Goal: Task Accomplishment & Management: Use online tool/utility

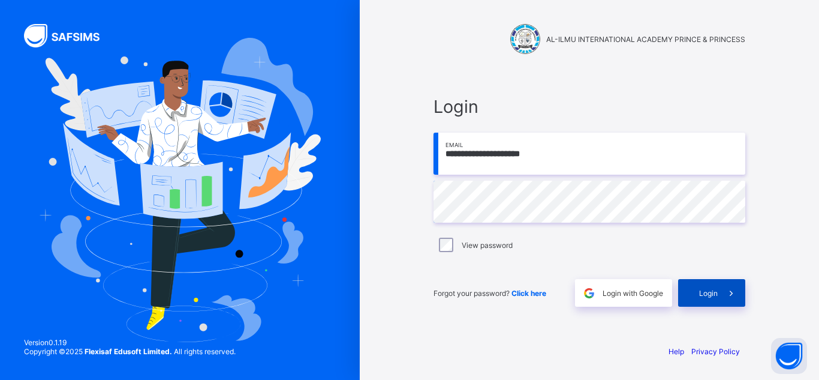
click at [715, 296] on span "Login" at bounding box center [708, 292] width 19 height 9
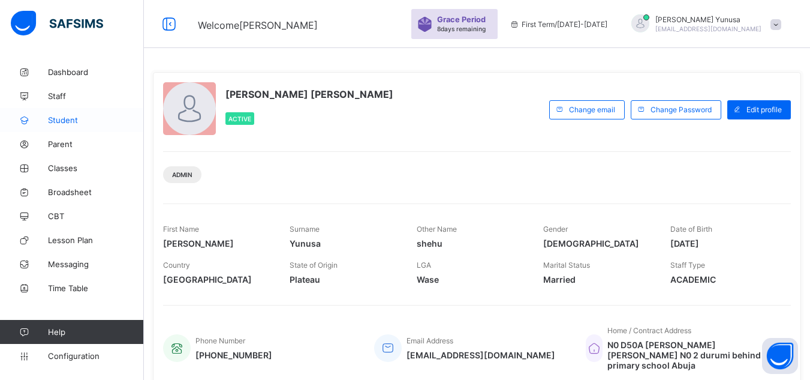
click at [55, 128] on link "Student" at bounding box center [72, 120] width 144 height 24
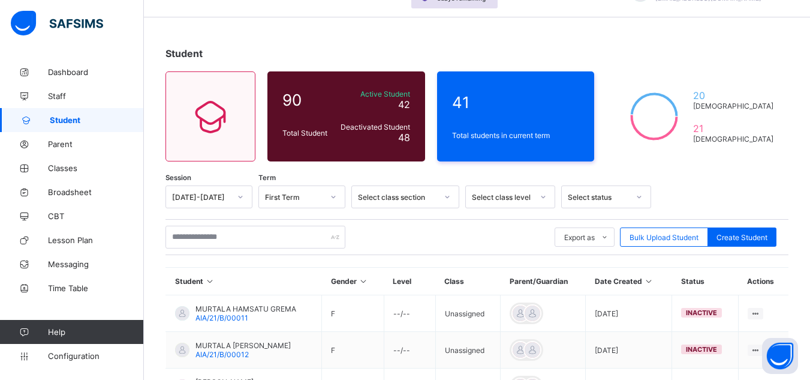
scroll to position [32, 0]
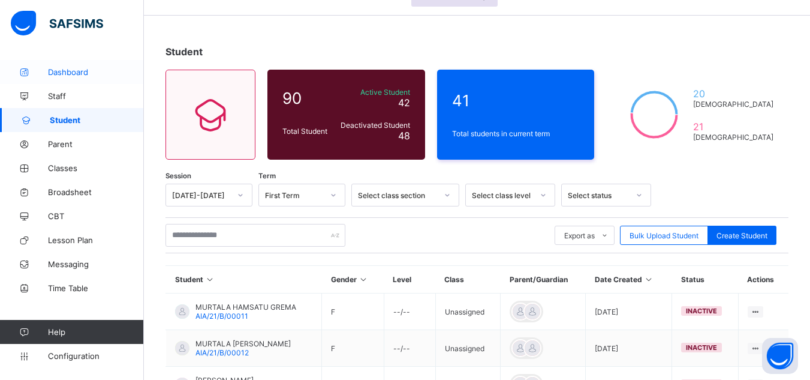
click at [69, 73] on span "Dashboard" at bounding box center [96, 72] width 96 height 10
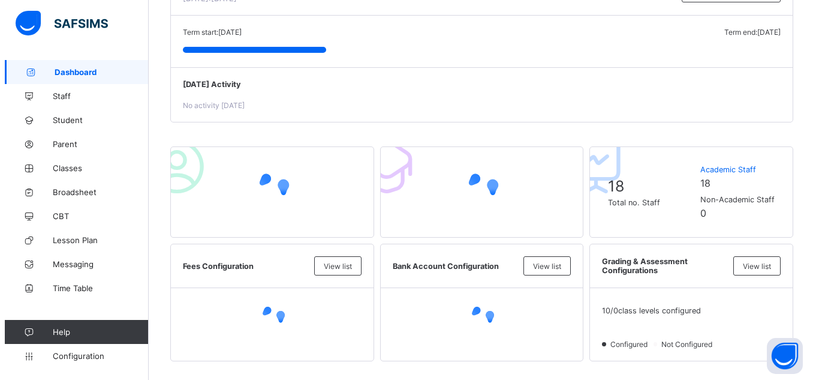
scroll to position [159, 0]
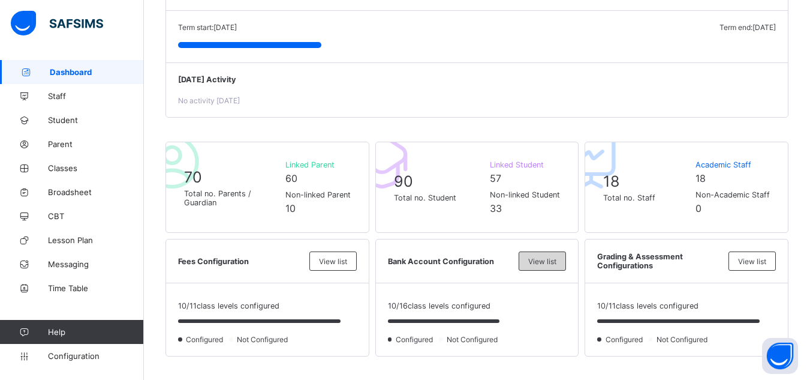
click at [550, 267] on div "View list" at bounding box center [542, 260] width 47 height 19
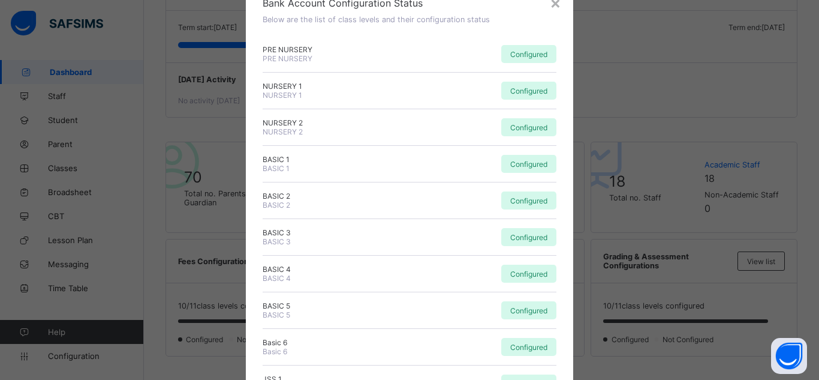
scroll to position [0, 0]
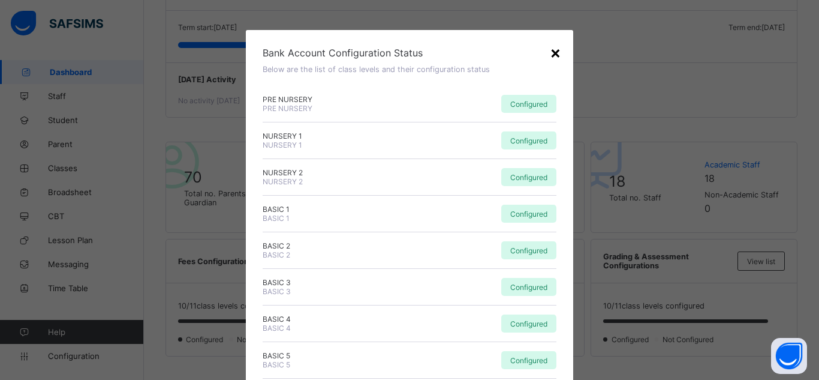
click at [550, 55] on div "×" at bounding box center [555, 52] width 11 height 20
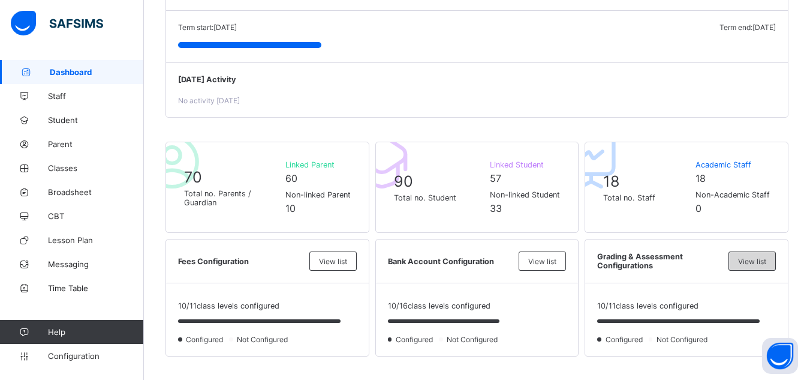
click at [766, 259] on span "View list" at bounding box center [752, 261] width 28 height 9
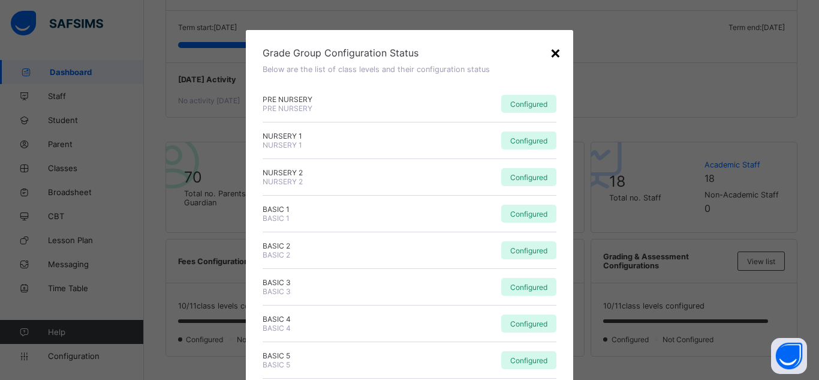
click at [556, 48] on div "×" at bounding box center [555, 52] width 11 height 20
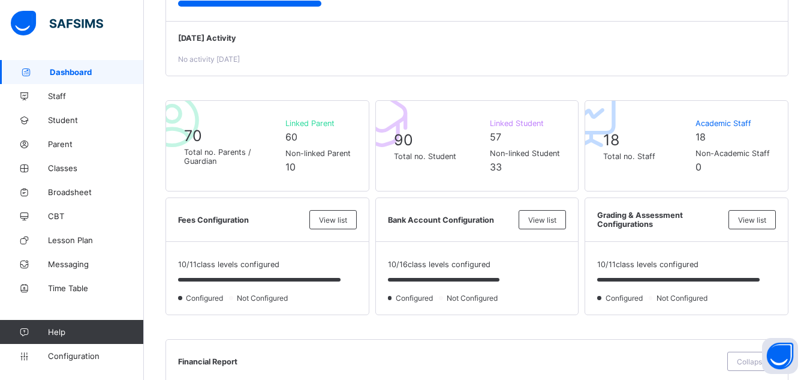
scroll to position [232, 0]
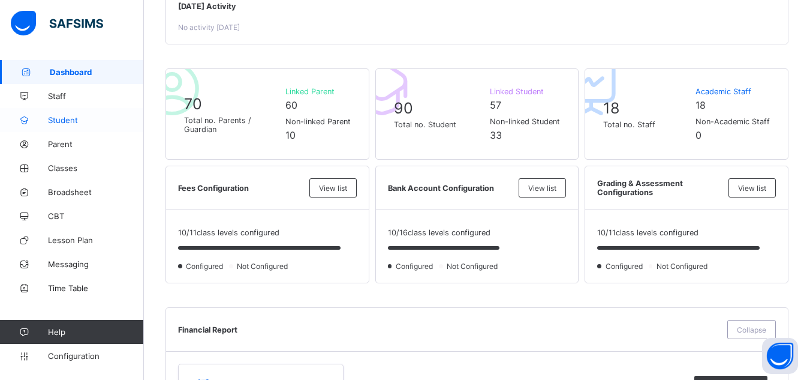
click at [76, 121] on span "Student" at bounding box center [96, 120] width 96 height 10
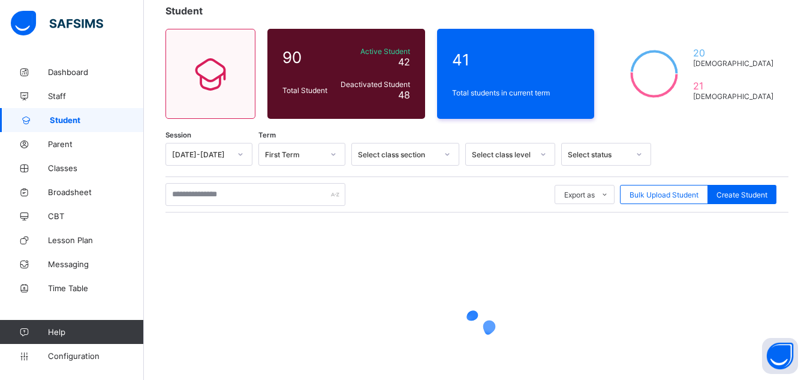
scroll to position [73, 0]
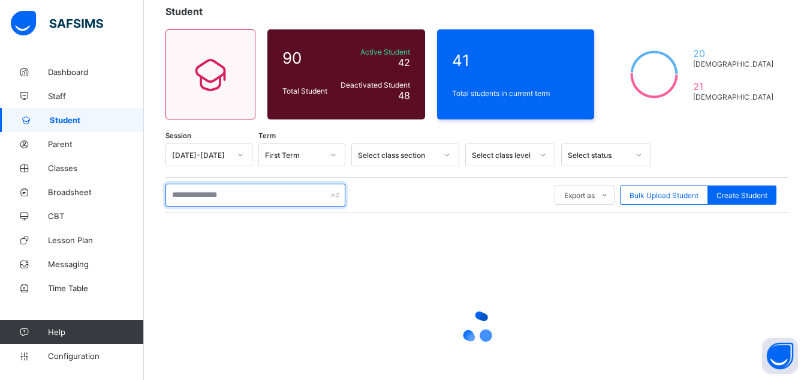
click at [279, 198] on input "text" at bounding box center [256, 194] width 180 height 23
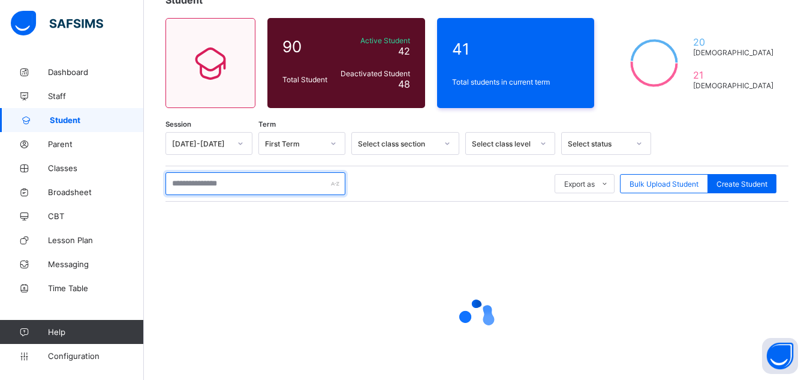
scroll to position [88, 0]
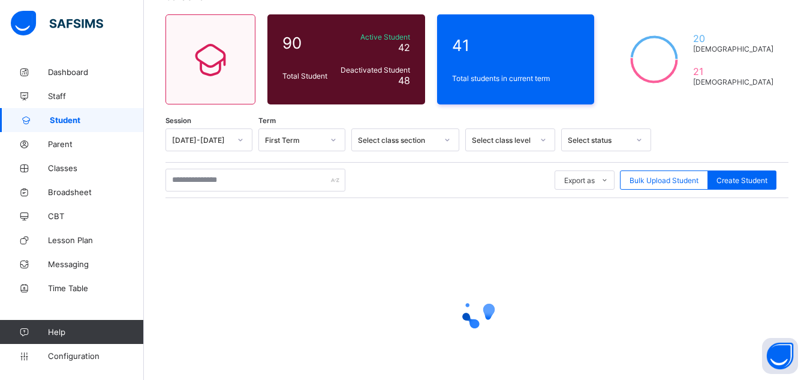
click at [434, 241] on div at bounding box center [477, 312] width 623 height 228
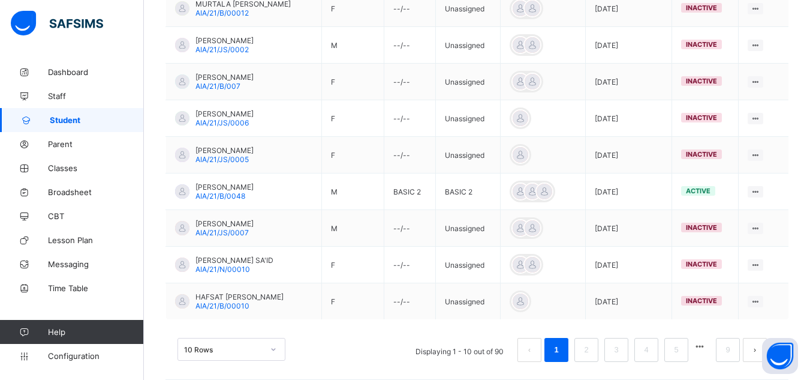
scroll to position [384, 0]
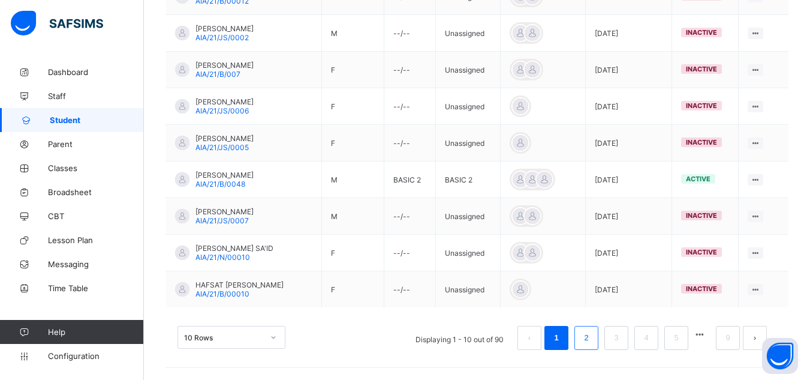
click at [592, 340] on link "2" at bounding box center [585, 338] width 11 height 16
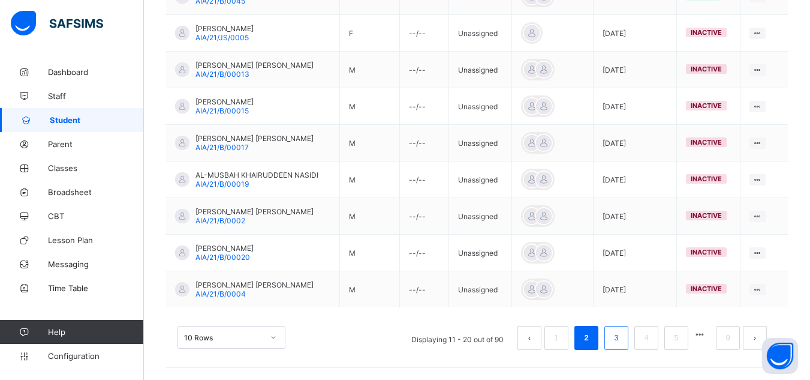
click at [622, 337] on link "3" at bounding box center [615, 338] width 11 height 16
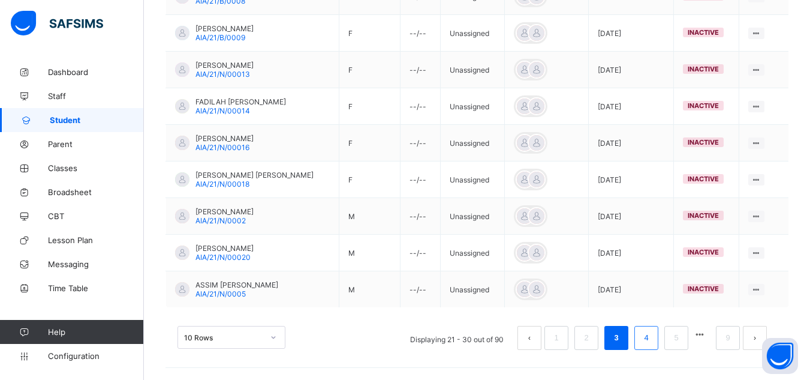
click at [652, 335] on link "4" at bounding box center [645, 338] width 11 height 16
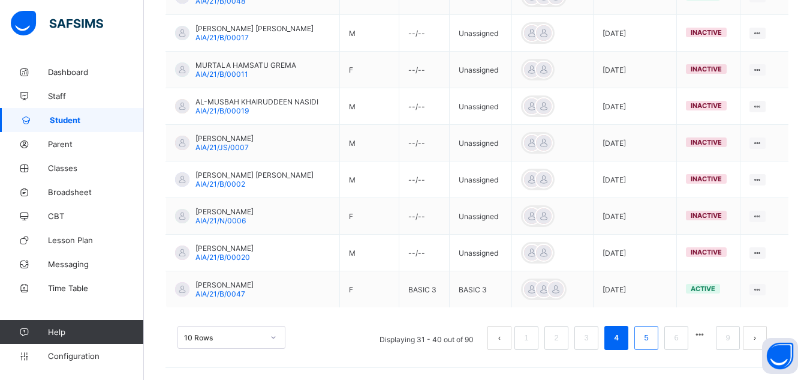
click at [652, 338] on link "5" at bounding box center [645, 338] width 11 height 16
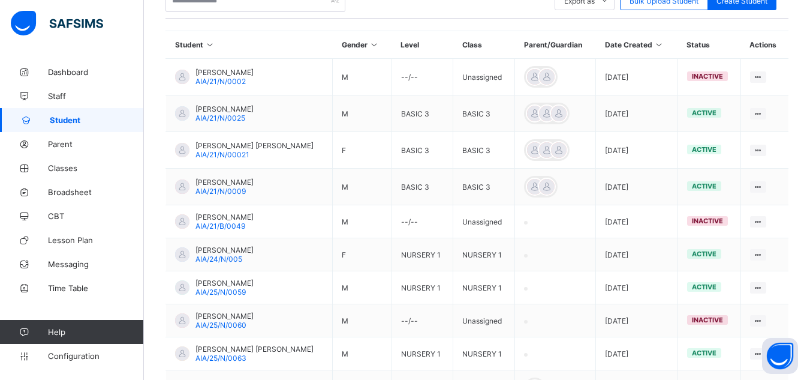
scroll to position [270, 0]
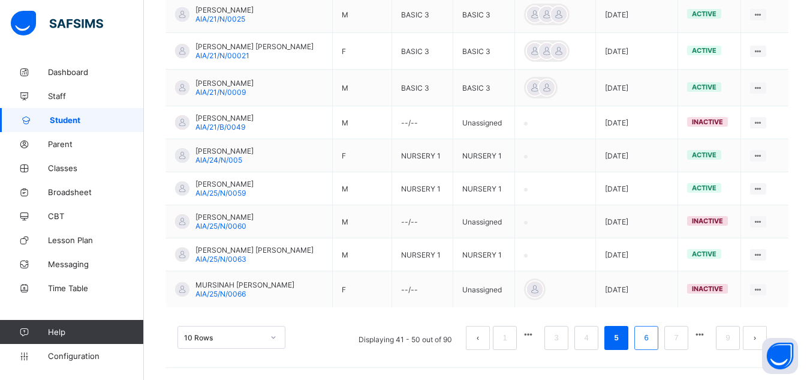
click at [652, 336] on link "6" at bounding box center [645, 338] width 11 height 16
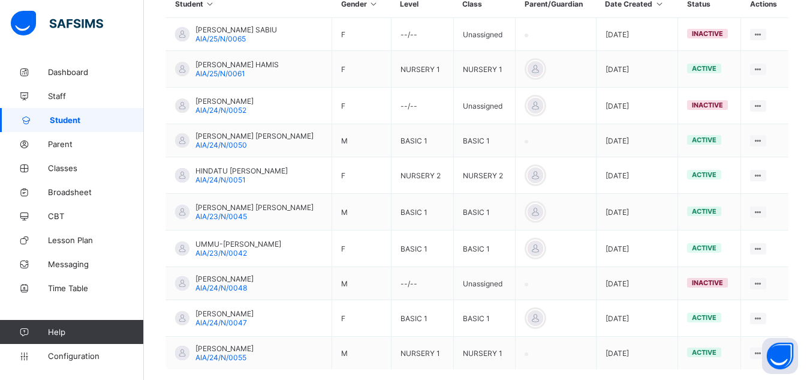
scroll to position [350, 0]
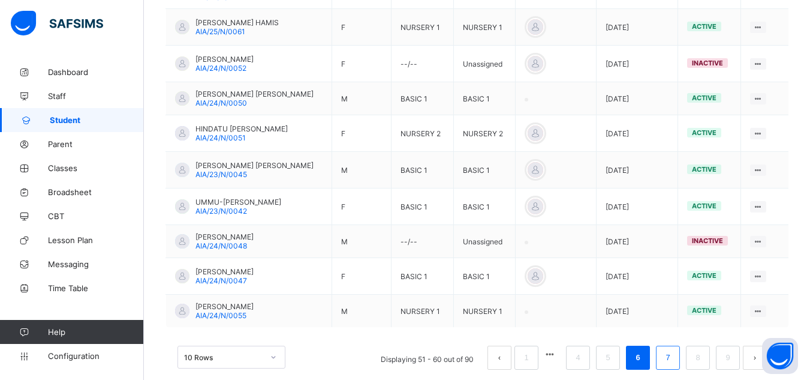
click at [673, 357] on link "7" at bounding box center [667, 358] width 11 height 16
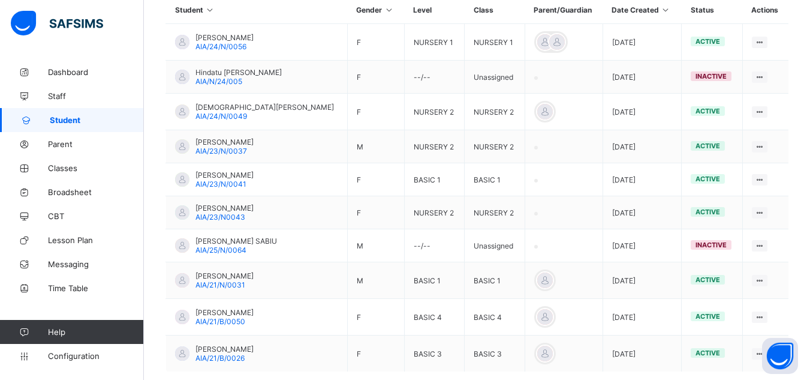
scroll to position [366, 0]
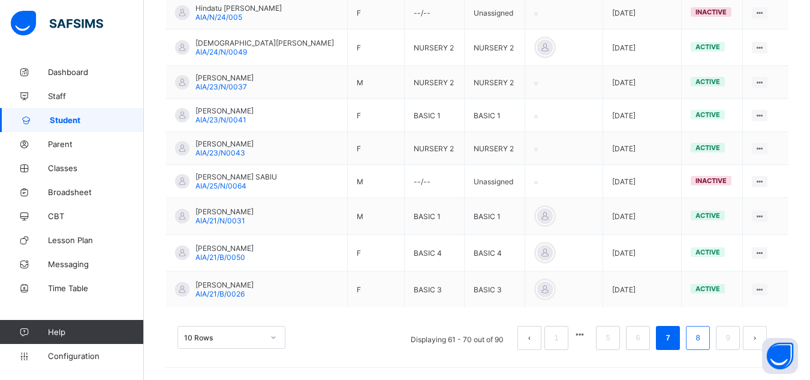
click at [703, 337] on link "8" at bounding box center [697, 338] width 11 height 16
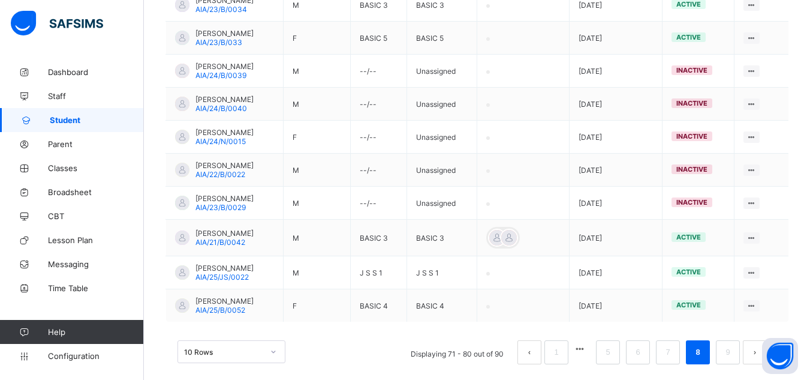
scroll to position [345, 0]
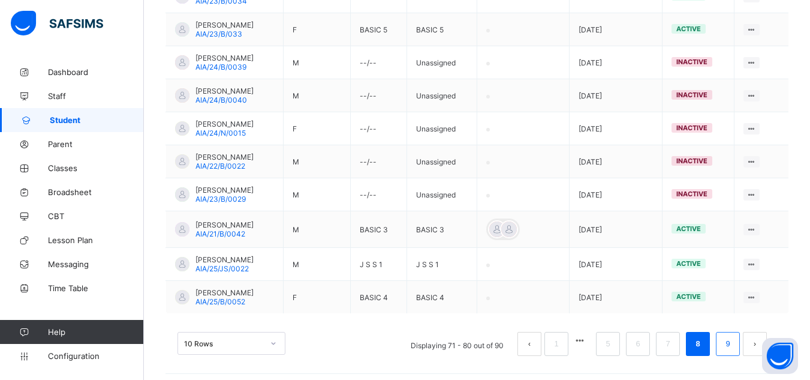
click at [733, 347] on link "9" at bounding box center [727, 344] width 11 height 16
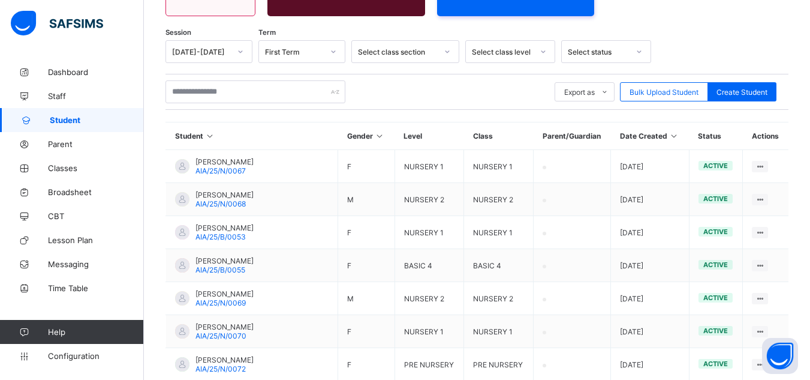
scroll to position [175, 0]
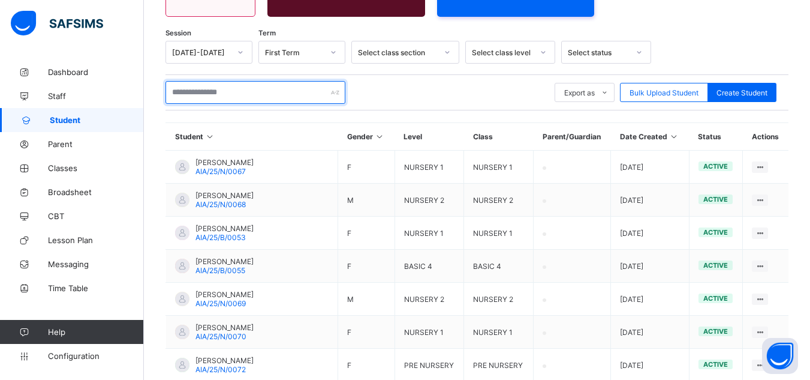
click at [260, 94] on input "text" at bounding box center [256, 92] width 180 height 23
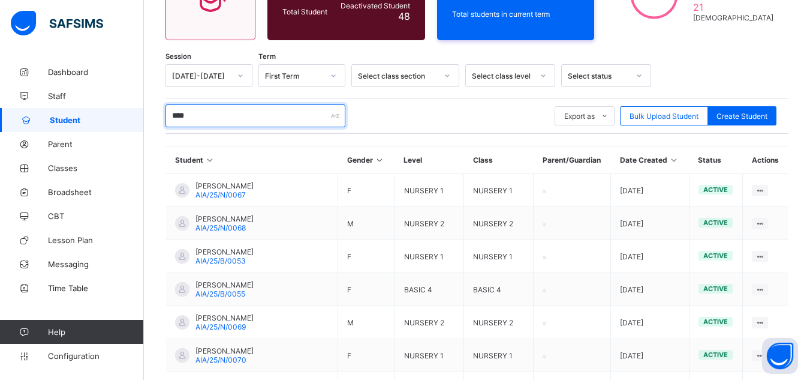
type input "*****"
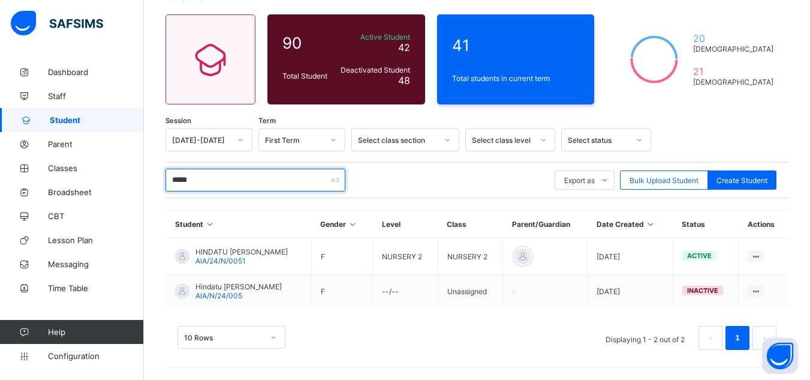
scroll to position [88, 0]
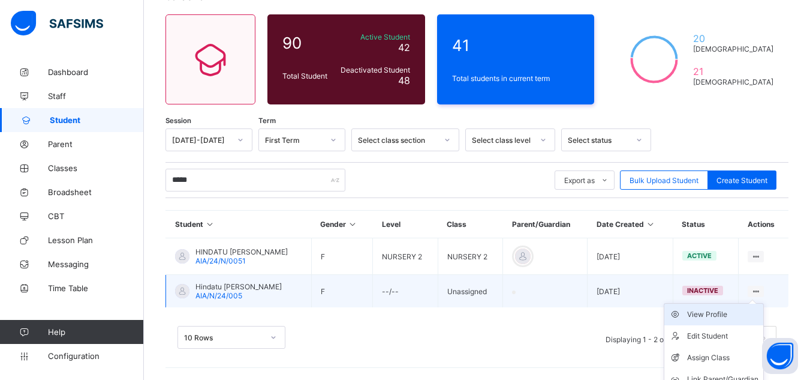
click at [759, 308] on div "View Profile" at bounding box center [722, 314] width 71 height 12
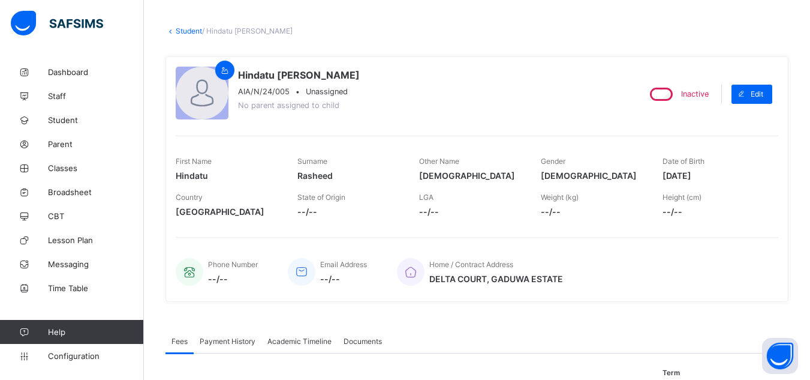
scroll to position [53, 0]
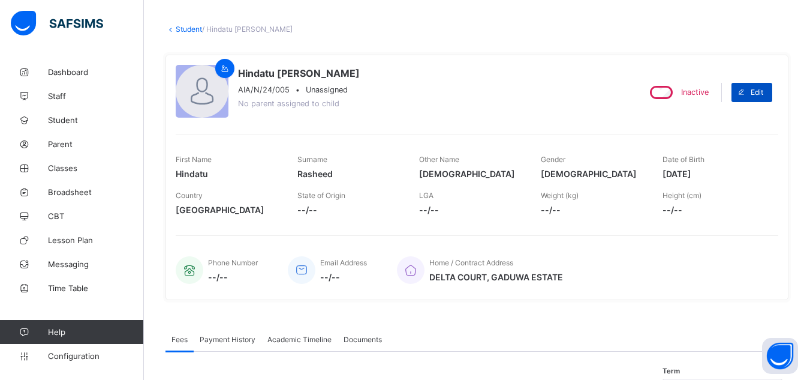
click at [761, 94] on span "Edit" at bounding box center [757, 92] width 13 height 9
select select "**"
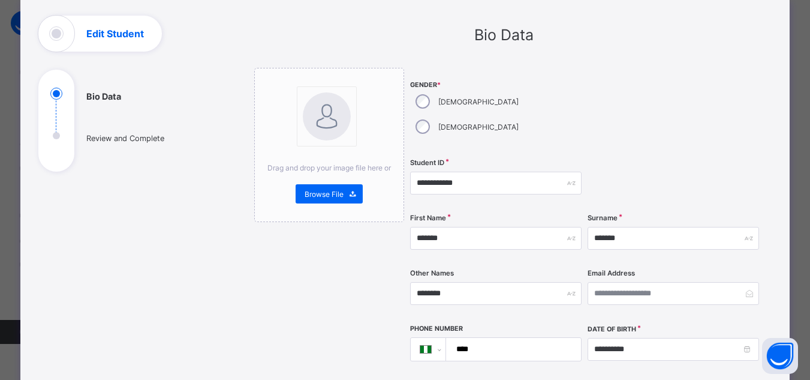
scroll to position [0, 0]
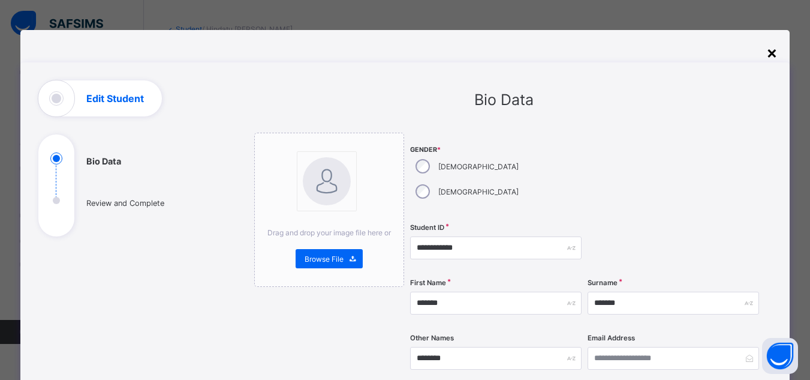
click at [778, 58] on div "×" at bounding box center [771, 52] width 11 height 20
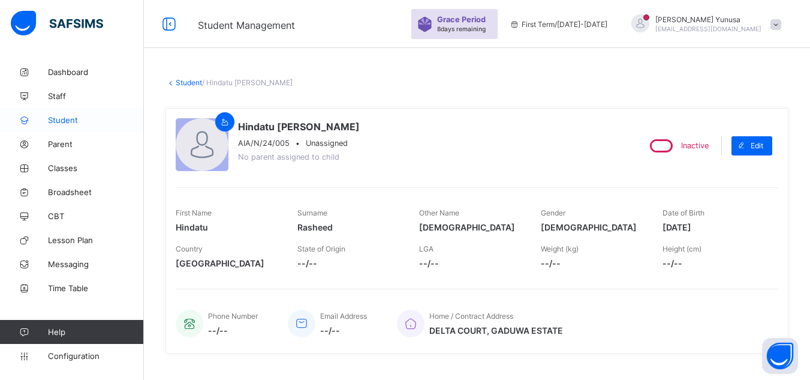
click at [67, 120] on span "Student" at bounding box center [96, 120] width 96 height 10
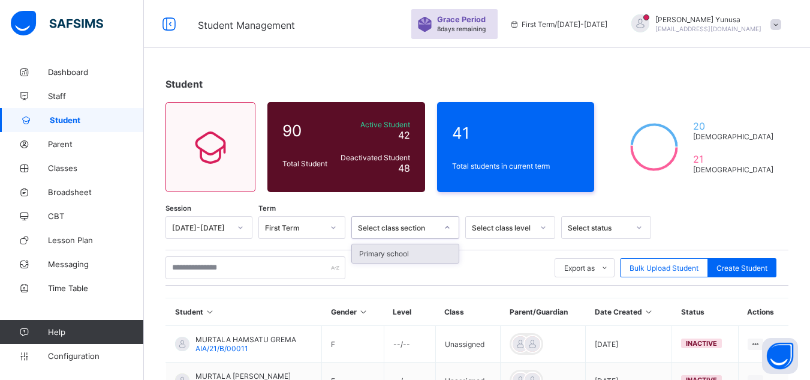
click at [422, 258] on div "Primary school" at bounding box center [405, 253] width 107 height 19
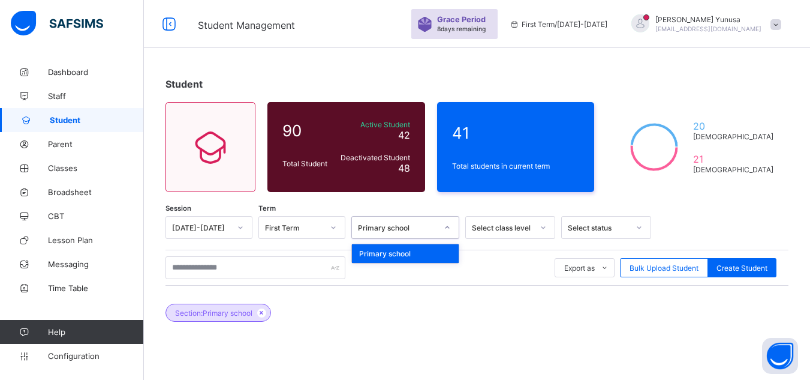
click at [413, 248] on div "Primary school" at bounding box center [405, 253] width 107 height 19
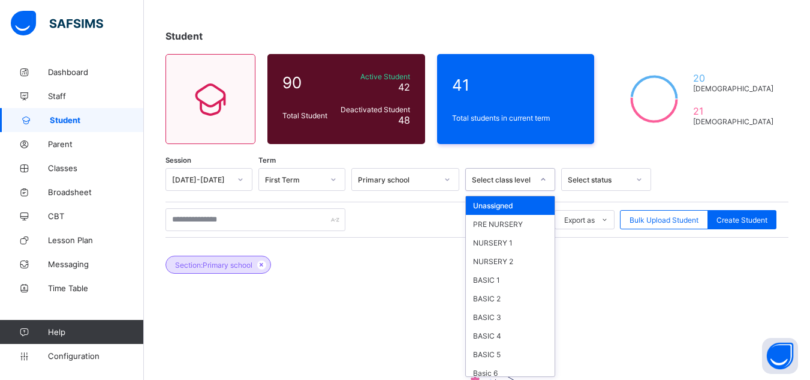
scroll to position [50, 0]
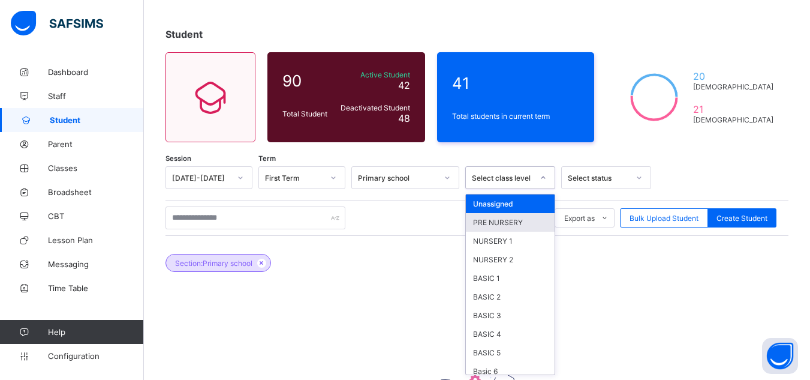
click at [503, 224] on div "PRE NURSERY" at bounding box center [510, 222] width 89 height 19
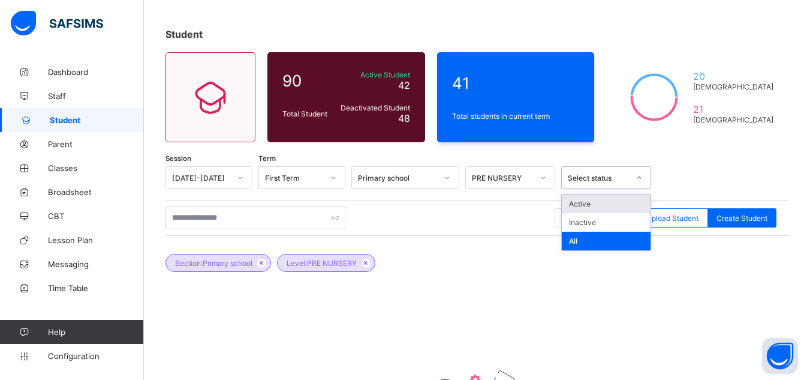
click at [595, 207] on div "Active" at bounding box center [606, 203] width 89 height 19
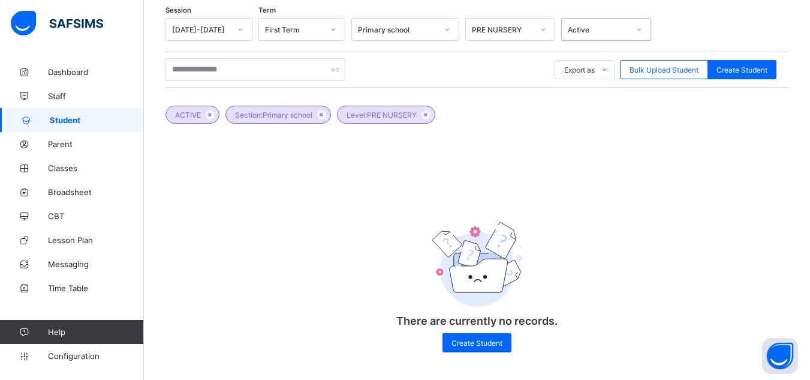
scroll to position [191, 0]
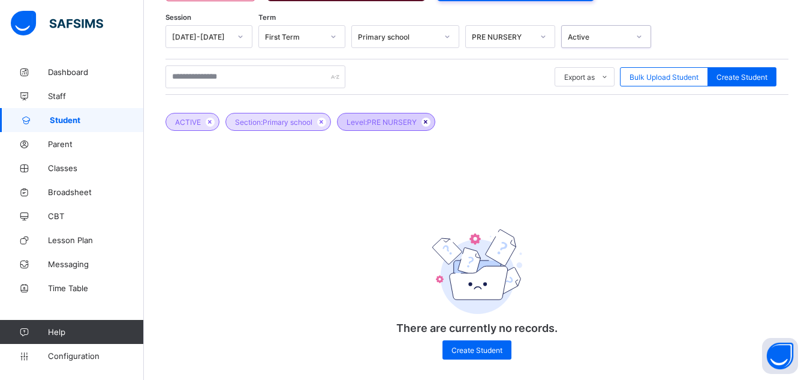
click at [429, 124] on icon at bounding box center [426, 121] width 10 height 7
click at [327, 122] on icon at bounding box center [322, 121] width 10 height 7
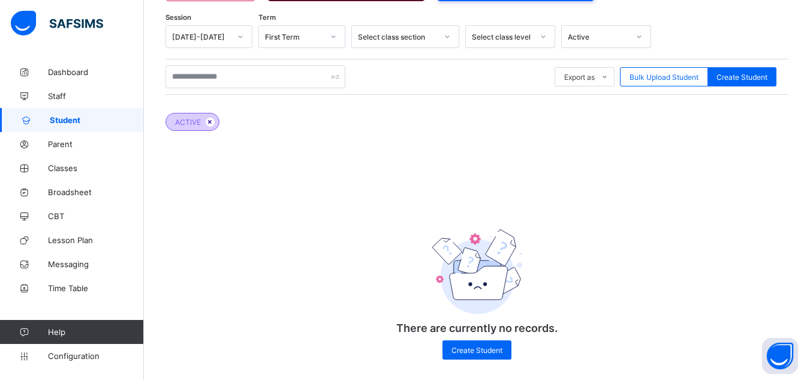
click at [213, 119] on icon at bounding box center [210, 121] width 10 height 7
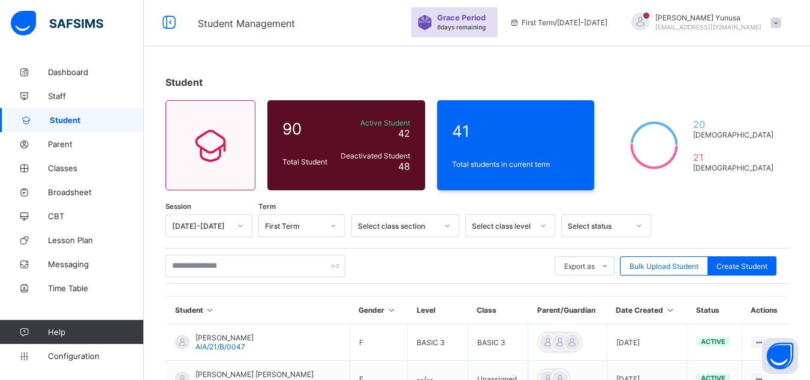
scroll to position [0, 0]
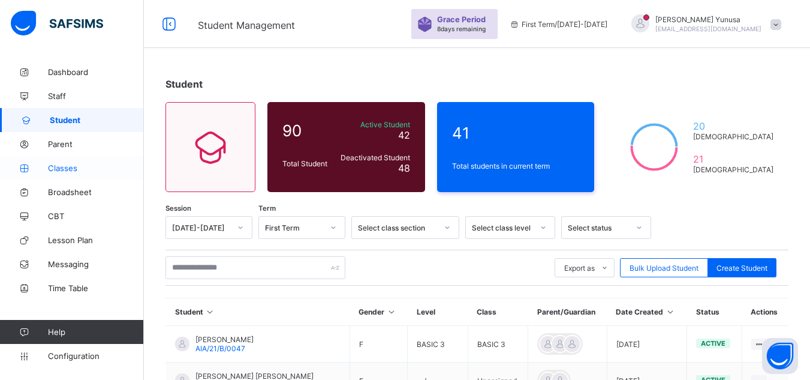
click at [47, 173] on link "Classes" at bounding box center [72, 168] width 144 height 24
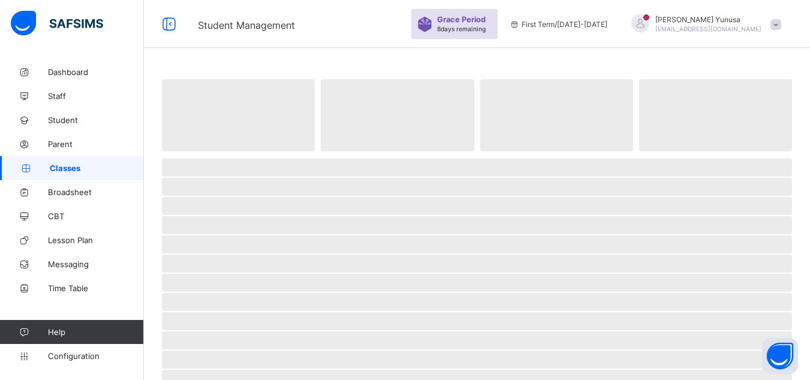
click at [47, 173] on link "Classes" at bounding box center [72, 168] width 144 height 24
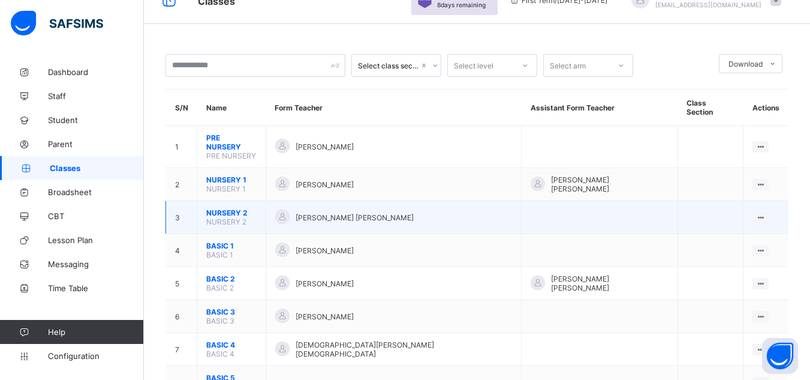
scroll to position [25, 0]
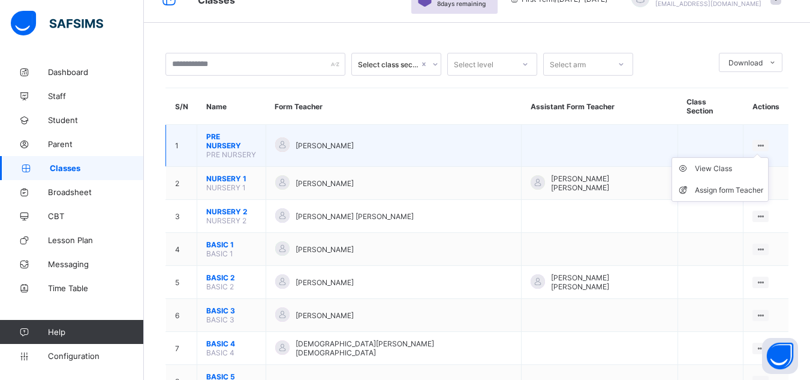
click at [753, 157] on ul "View Class Assign form Teacher" at bounding box center [720, 179] width 97 height 44
click at [725, 163] on div "View Class" at bounding box center [729, 169] width 68 height 12
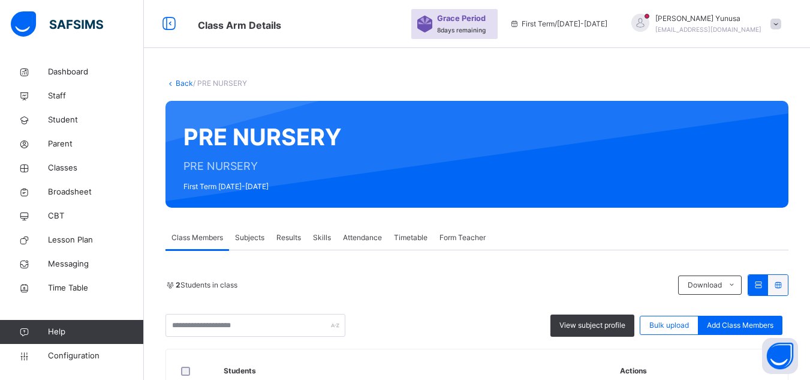
click at [176, 83] on link "Back" at bounding box center [184, 83] width 17 height 9
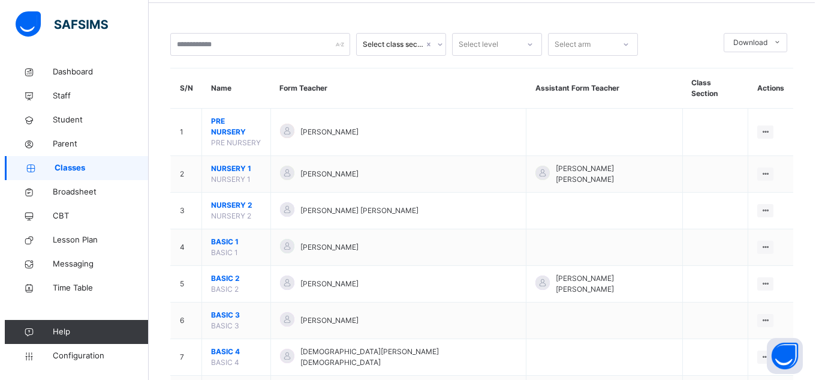
scroll to position [14, 0]
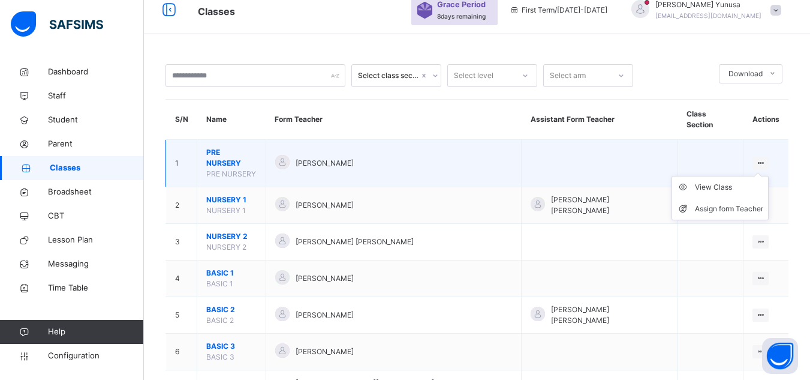
click at [758, 176] on ul "View Class Assign form Teacher" at bounding box center [720, 198] width 97 height 44
click at [717, 203] on div "Assign form Teacher" at bounding box center [729, 209] width 68 height 12
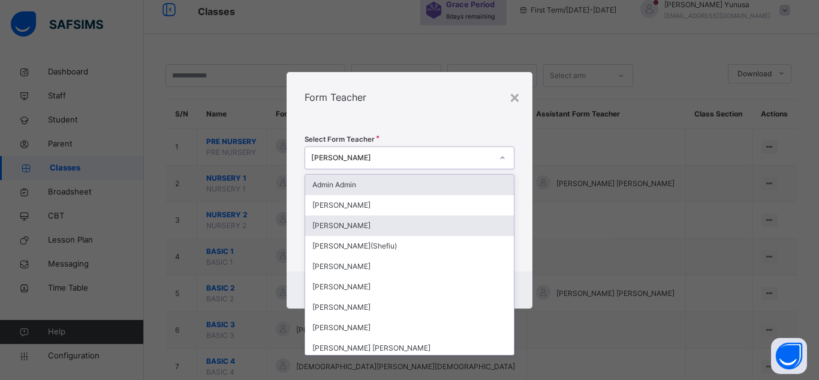
click at [384, 227] on div "[PERSON_NAME]" at bounding box center [409, 225] width 209 height 20
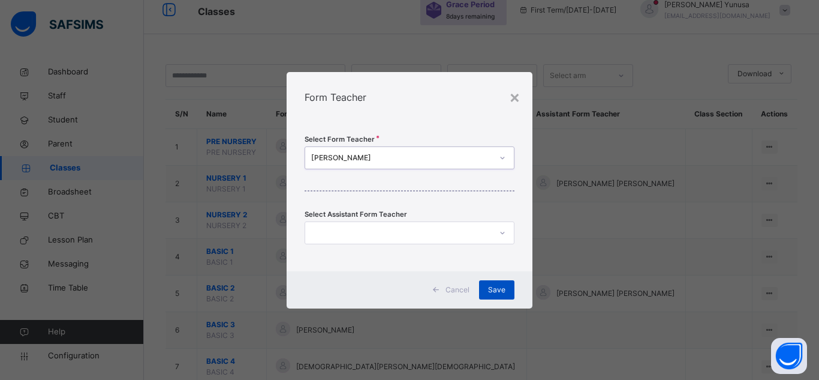
click at [503, 286] on span "Save" at bounding box center [496, 289] width 17 height 11
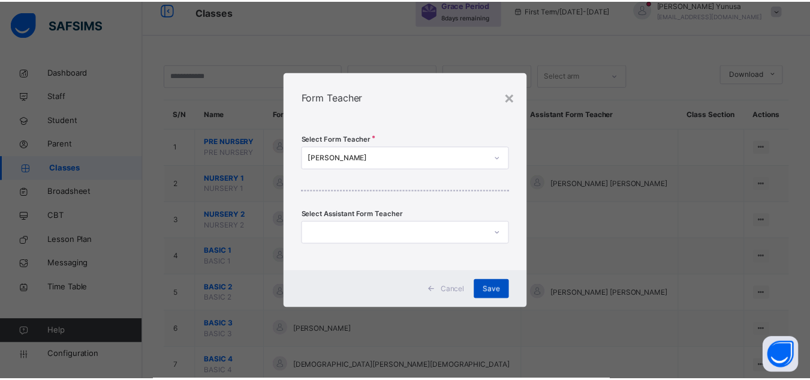
scroll to position [0, 0]
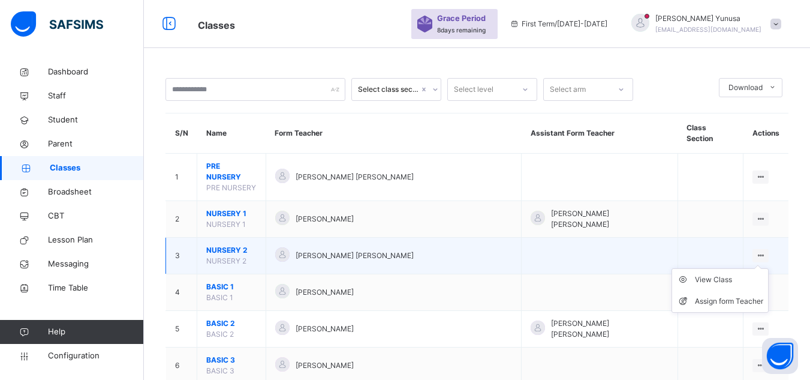
click at [756, 251] on icon at bounding box center [761, 255] width 10 height 9
click at [706, 295] on div "Assign form Teacher" at bounding box center [729, 301] width 68 height 12
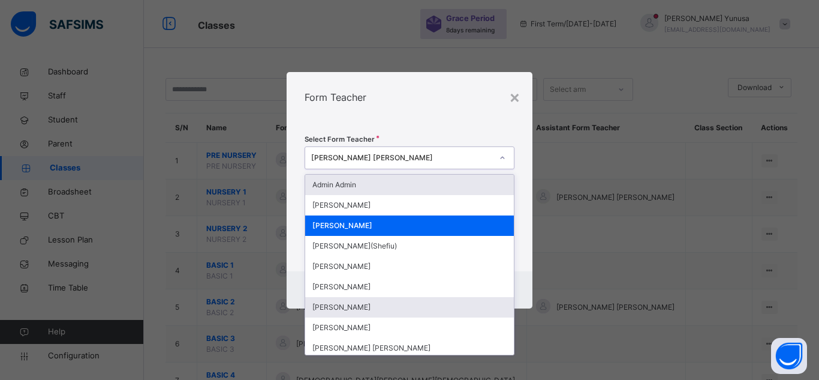
click at [398, 311] on div "[PERSON_NAME]" at bounding box center [409, 307] width 209 height 20
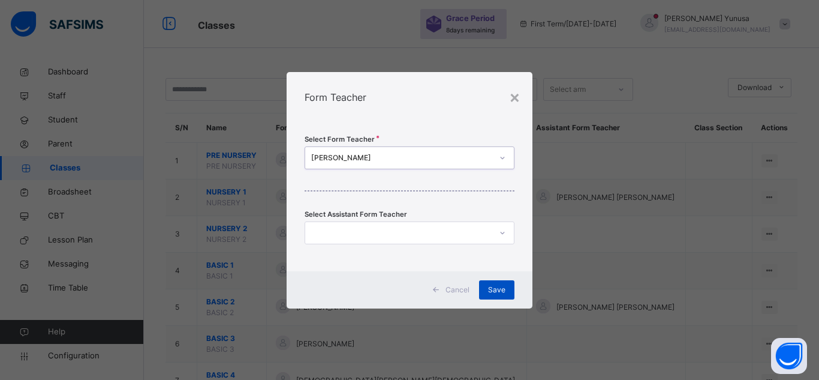
click at [499, 286] on span "Save" at bounding box center [496, 289] width 17 height 11
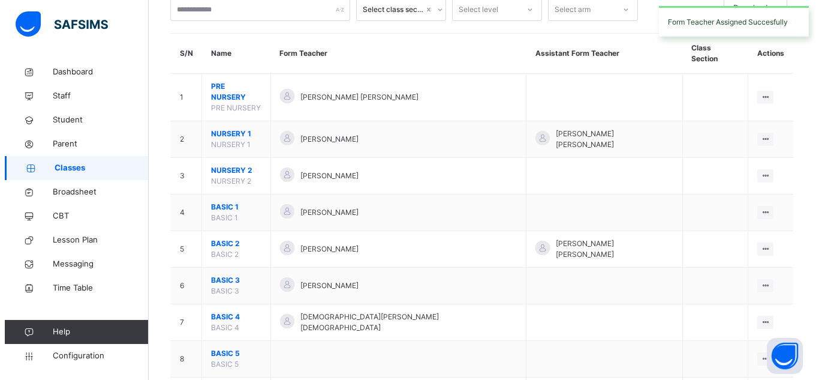
scroll to position [82, 0]
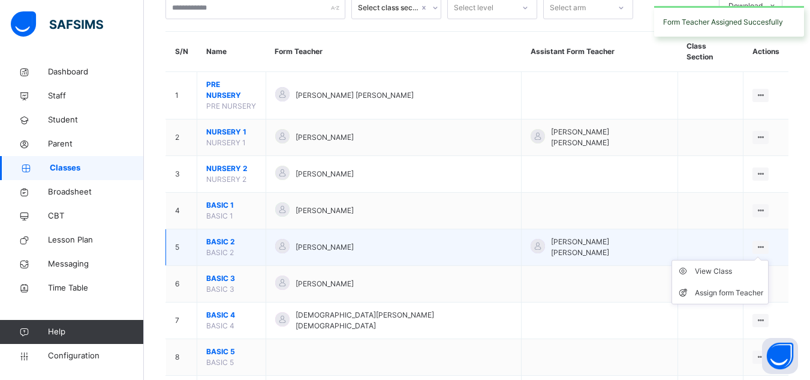
click at [753, 260] on ul "View Class Assign form Teacher" at bounding box center [720, 282] width 97 height 44
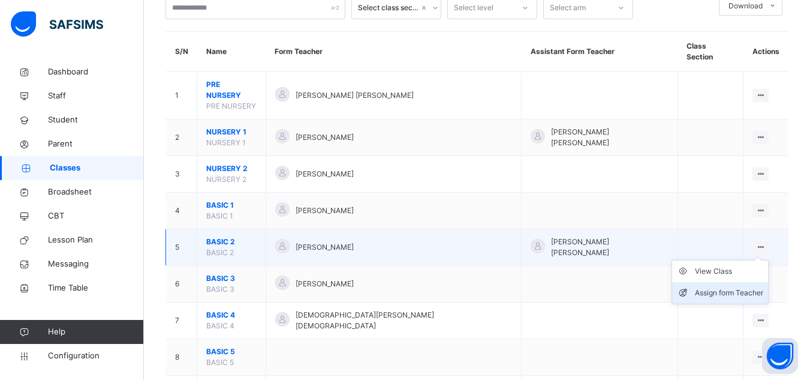
click at [713, 287] on div "Assign form Teacher" at bounding box center [729, 293] width 68 height 12
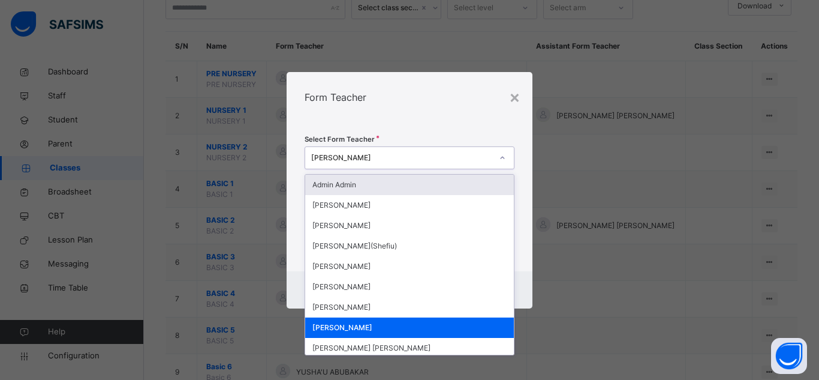
click at [395, 331] on div "[PERSON_NAME]" at bounding box center [409, 327] width 209 height 20
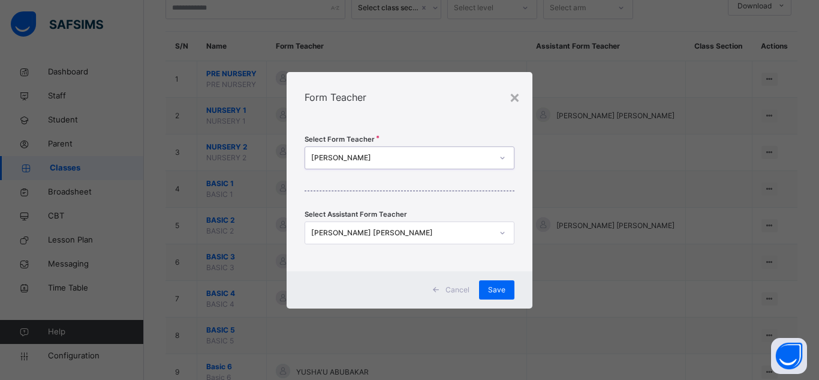
click at [451, 292] on span "Cancel" at bounding box center [458, 289] width 24 height 11
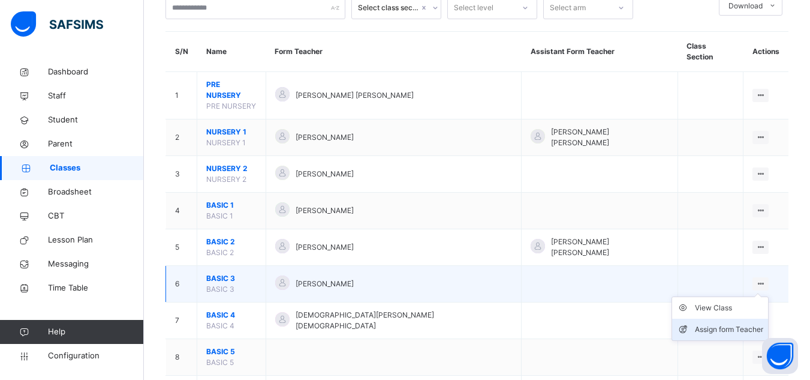
click at [729, 323] on div "Assign form Teacher" at bounding box center [729, 329] width 68 height 12
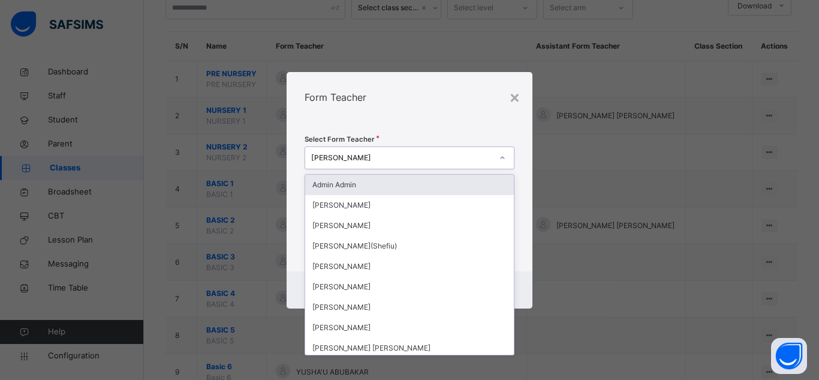
click at [502, 162] on icon at bounding box center [502, 158] width 7 height 12
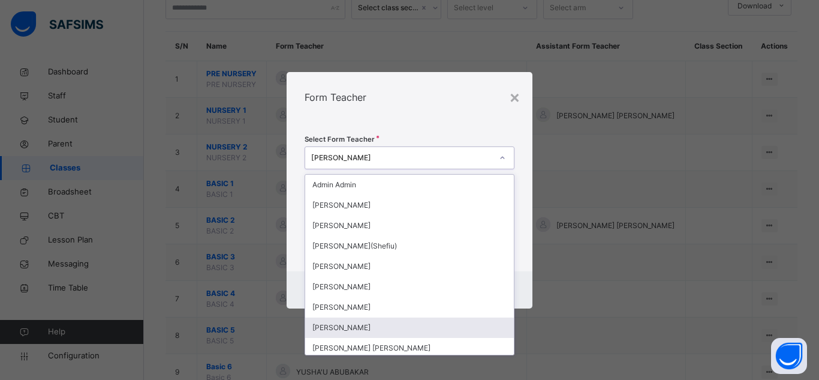
click at [345, 325] on div "[PERSON_NAME]" at bounding box center [409, 327] width 209 height 20
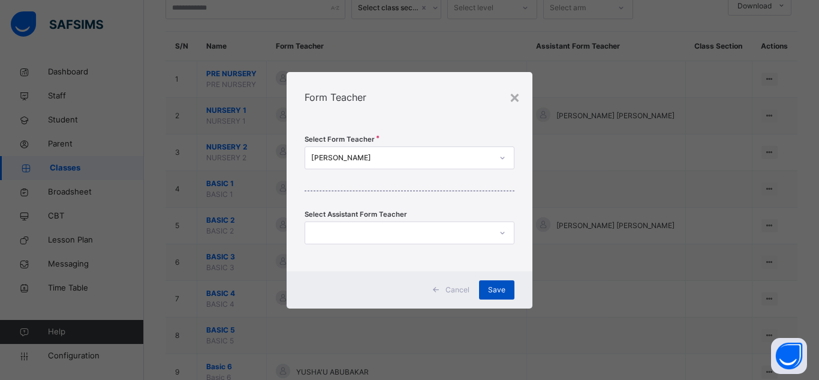
click at [497, 290] on span "Save" at bounding box center [496, 289] width 17 height 11
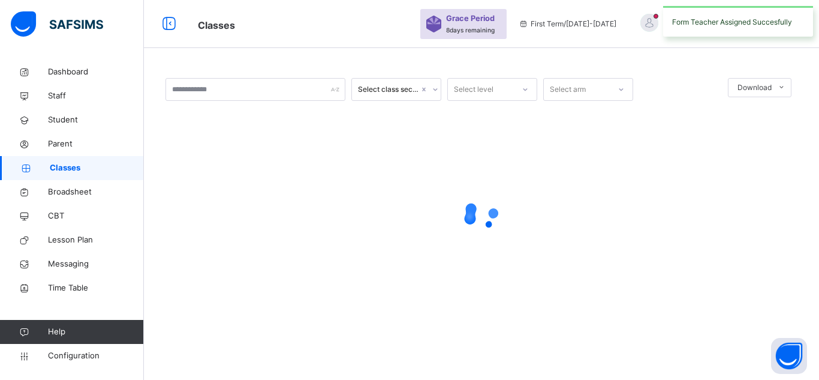
scroll to position [0, 0]
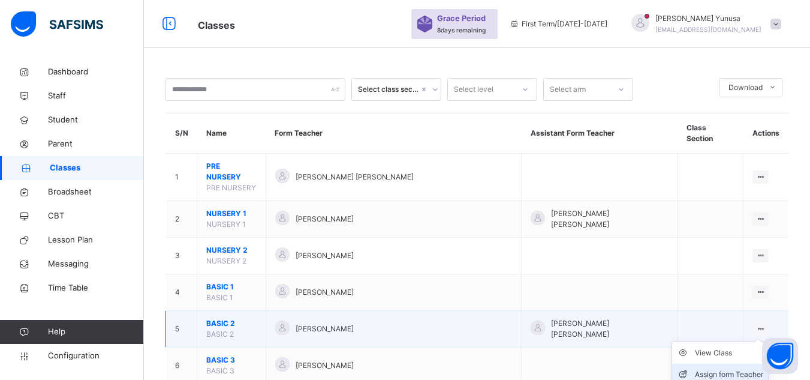
click at [735, 368] on div "Assign form Teacher" at bounding box center [729, 374] width 68 height 12
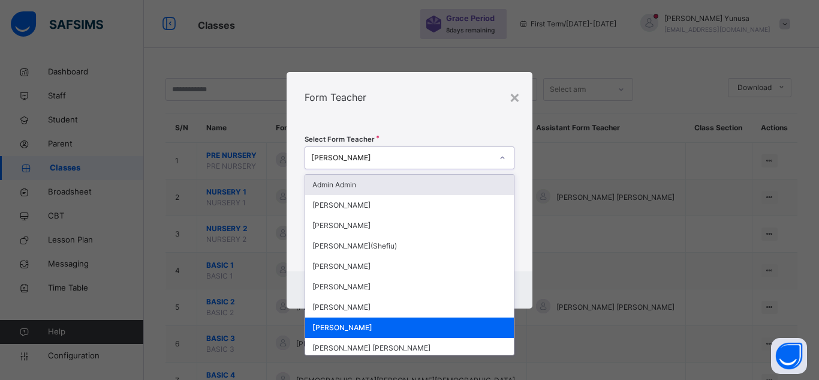
click at [500, 156] on icon at bounding box center [502, 158] width 7 height 12
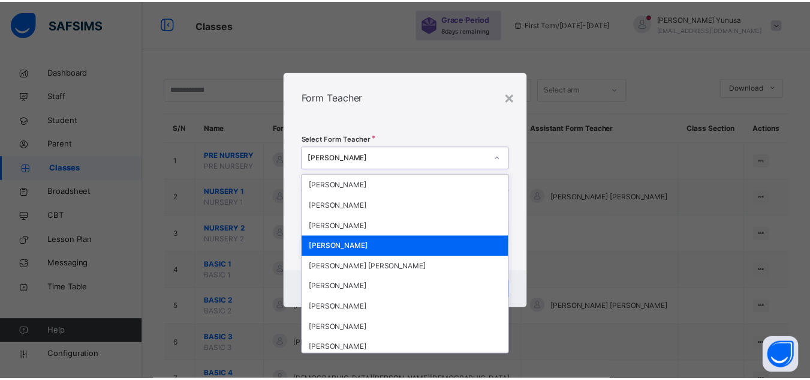
scroll to position [101, 0]
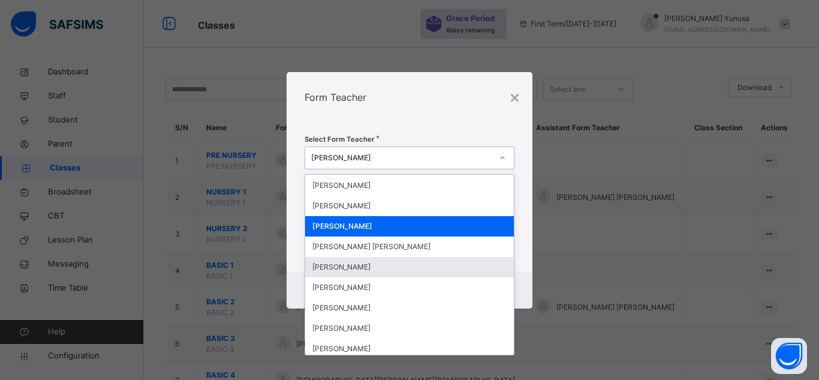
click at [396, 270] on div "[PERSON_NAME]" at bounding box center [409, 267] width 209 height 20
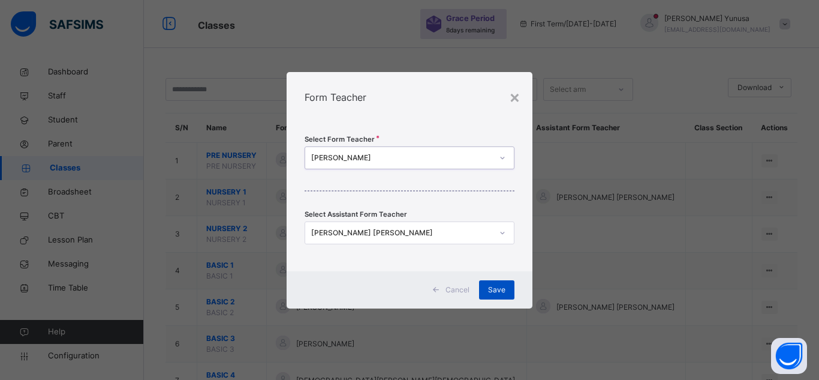
click at [502, 285] on span "Save" at bounding box center [496, 289] width 17 height 11
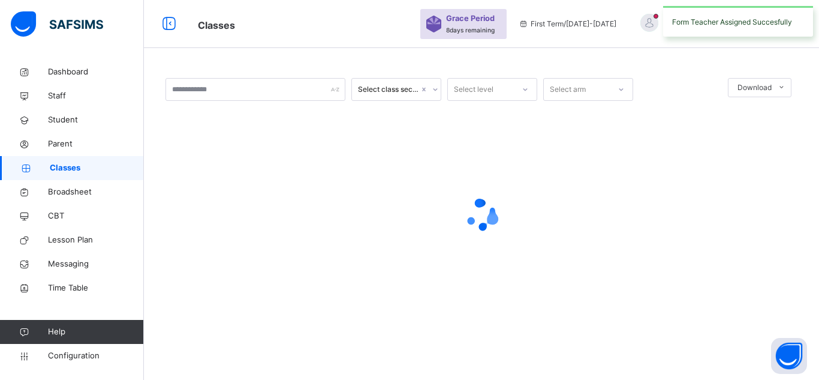
click at [498, 297] on div at bounding box center [482, 215] width 632 height 228
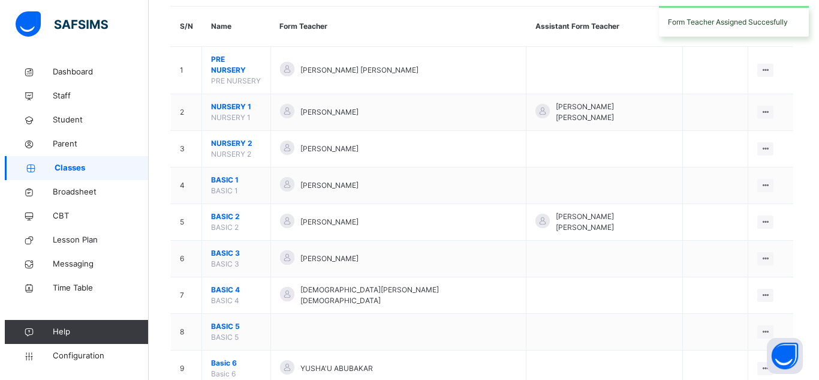
scroll to position [111, 0]
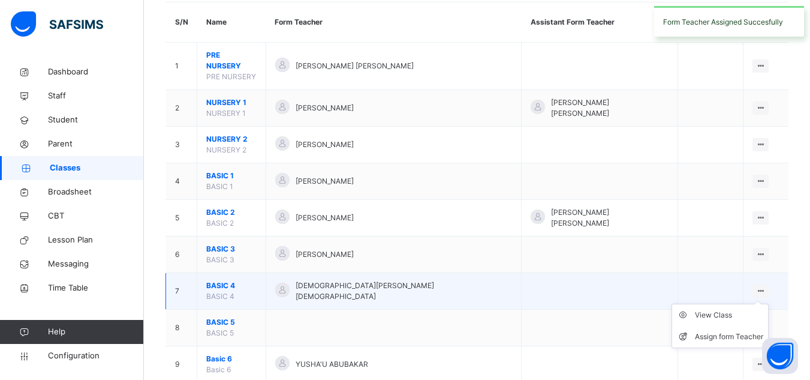
click at [748, 303] on ul "View Class Assign form Teacher" at bounding box center [720, 325] width 97 height 44
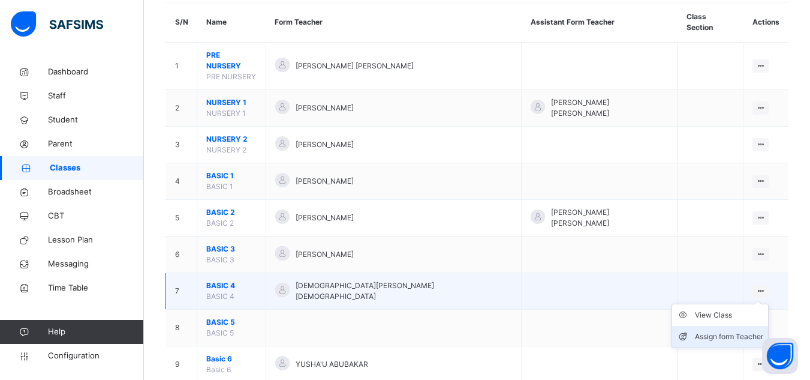
click at [727, 330] on div "Assign form Teacher" at bounding box center [729, 336] width 68 height 12
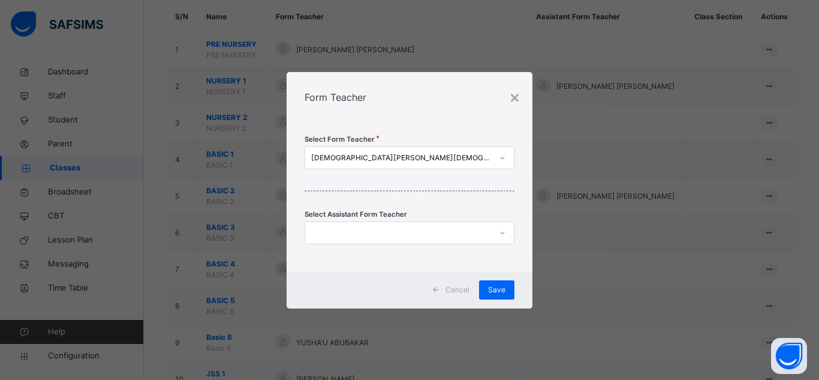
click at [506, 158] on icon at bounding box center [502, 158] width 7 height 12
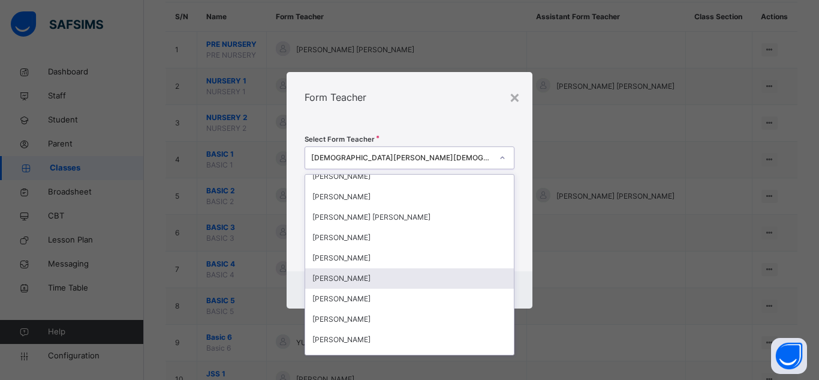
scroll to position [144, 0]
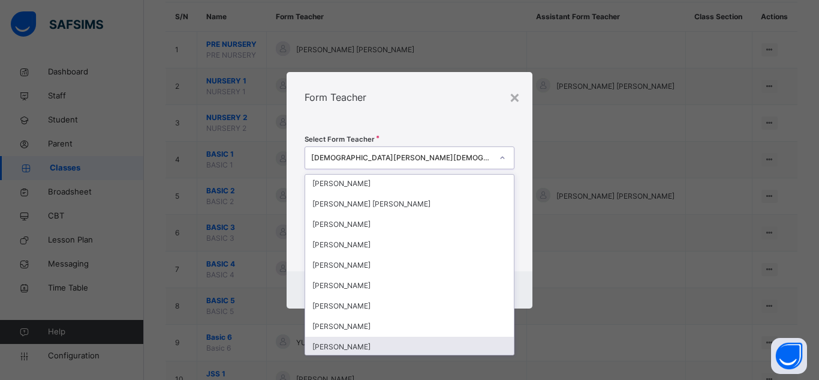
click at [386, 343] on div "[PERSON_NAME]" at bounding box center [409, 346] width 209 height 20
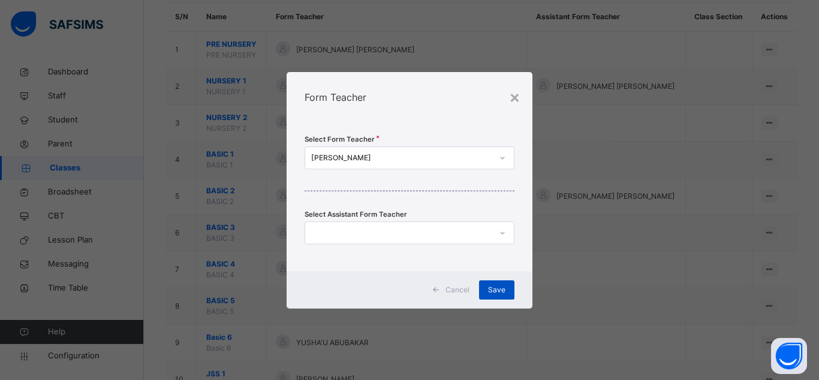
click at [495, 291] on span "Save" at bounding box center [496, 289] width 17 height 11
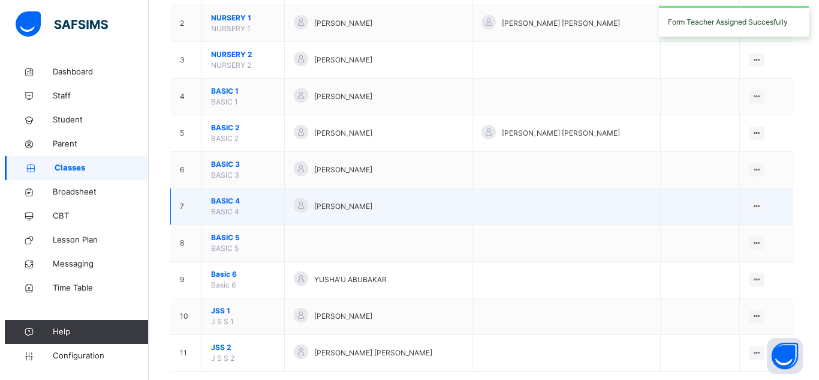
scroll to position [195, 0]
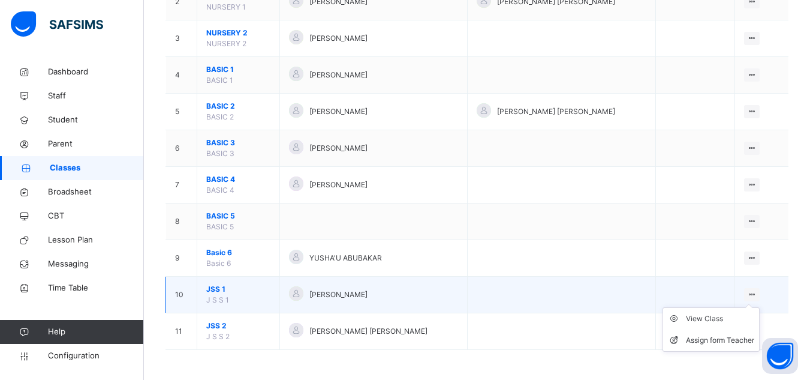
click at [754, 307] on ul "View Class Assign form Teacher" at bounding box center [711, 329] width 97 height 44
click at [730, 342] on div "Assign form Teacher" at bounding box center [720, 340] width 68 height 12
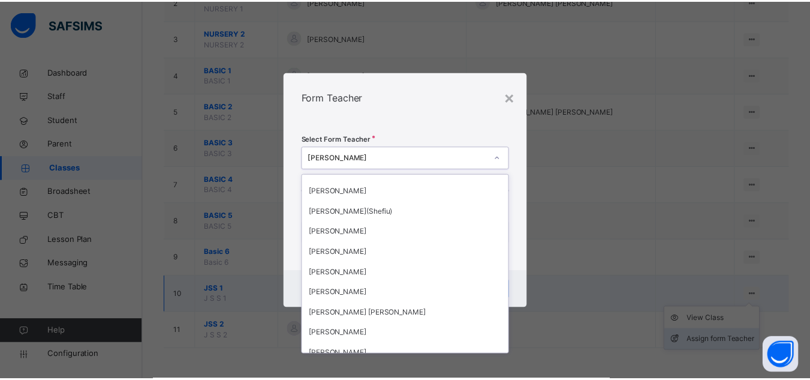
scroll to position [0, 0]
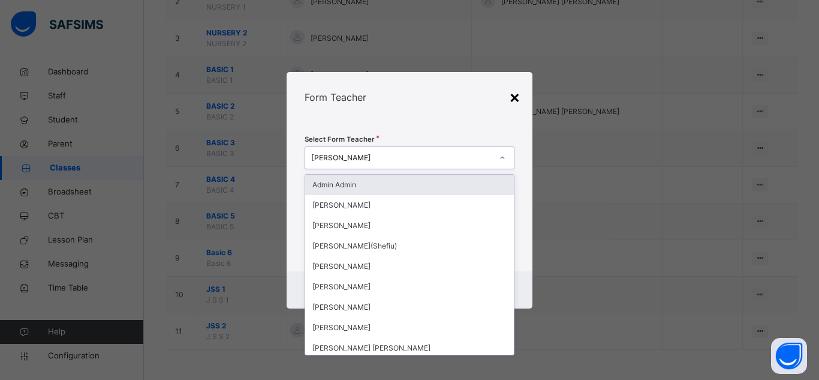
click at [510, 107] on div "×" at bounding box center [514, 96] width 11 height 25
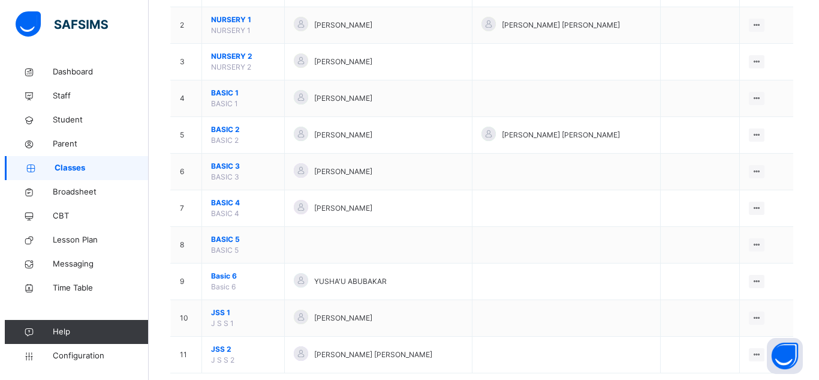
scroll to position [172, 0]
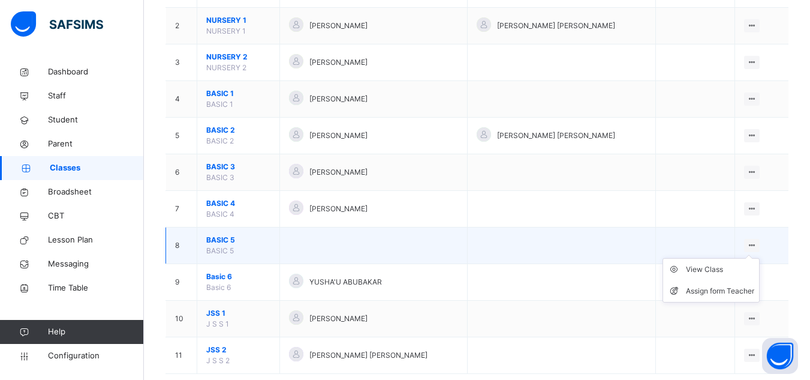
click at [756, 258] on ul "View Class Assign form Teacher" at bounding box center [711, 280] width 97 height 44
click at [715, 294] on div "Assign form Teacher" at bounding box center [720, 291] width 68 height 12
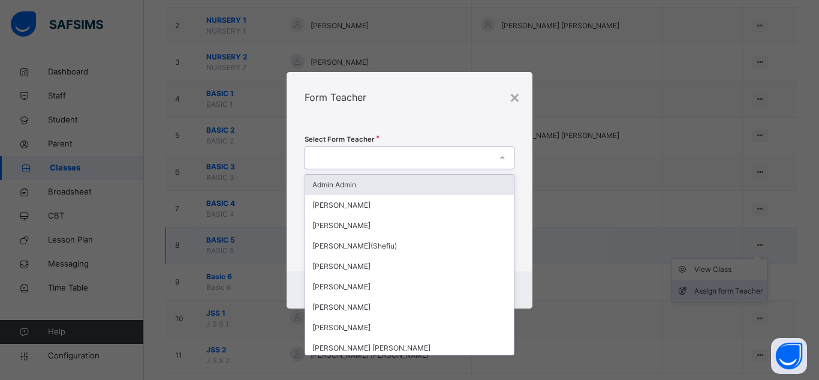
scroll to position [228, 0]
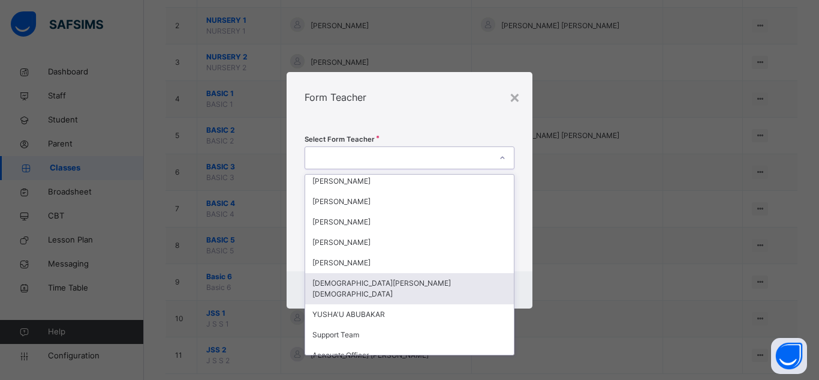
click at [381, 282] on div "[DEMOGRAPHIC_DATA][PERSON_NAME][DEMOGRAPHIC_DATA]" at bounding box center [409, 288] width 209 height 31
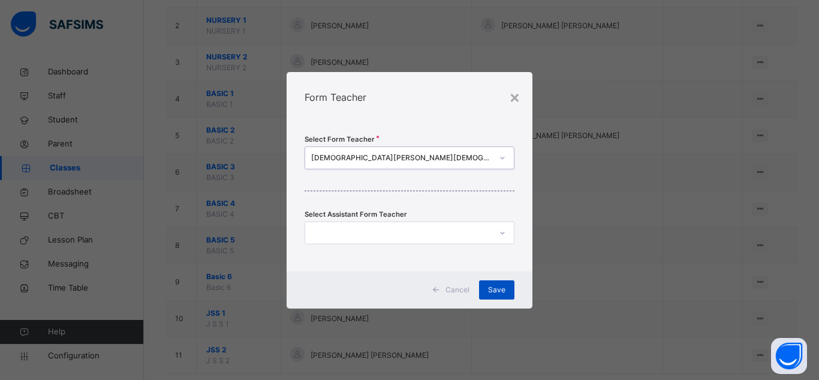
click at [507, 297] on div "Save" at bounding box center [496, 289] width 35 height 19
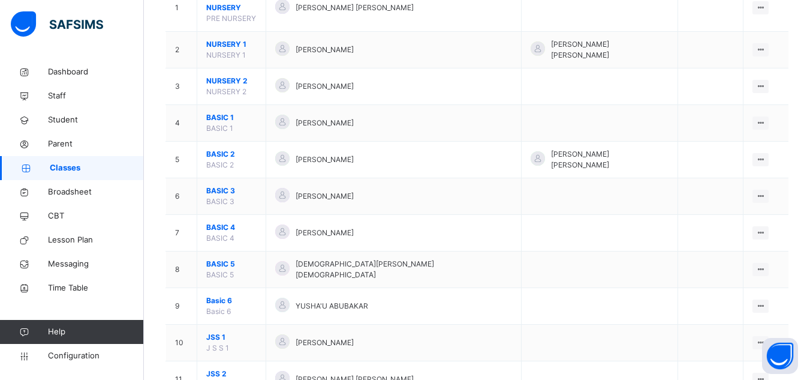
scroll to position [195, 0]
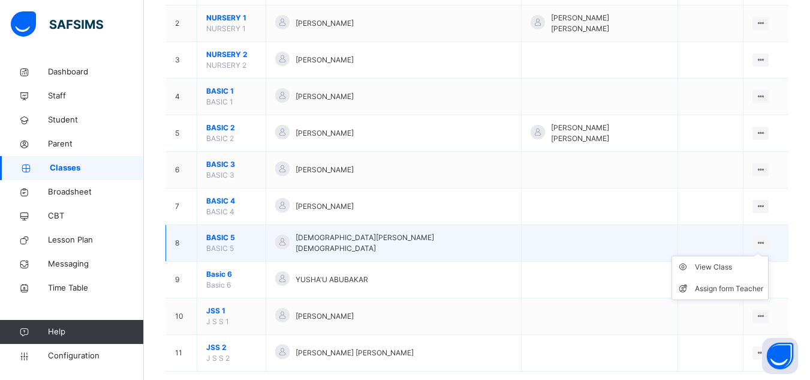
click at [755, 255] on ul "View Class Assign form Teacher" at bounding box center [720, 277] width 97 height 44
click at [708, 261] on div "View Class" at bounding box center [729, 267] width 68 height 12
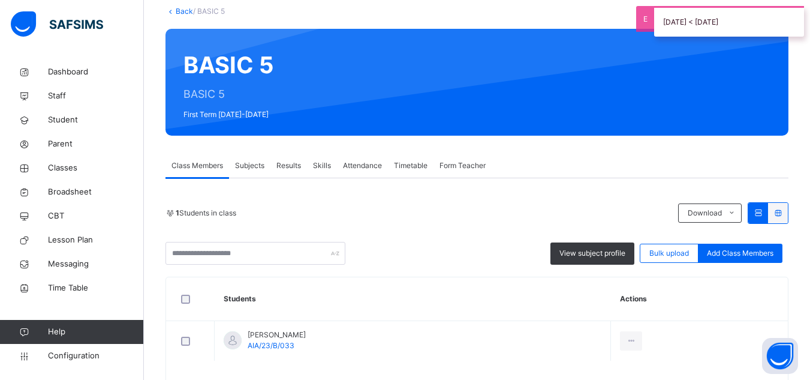
scroll to position [119, 0]
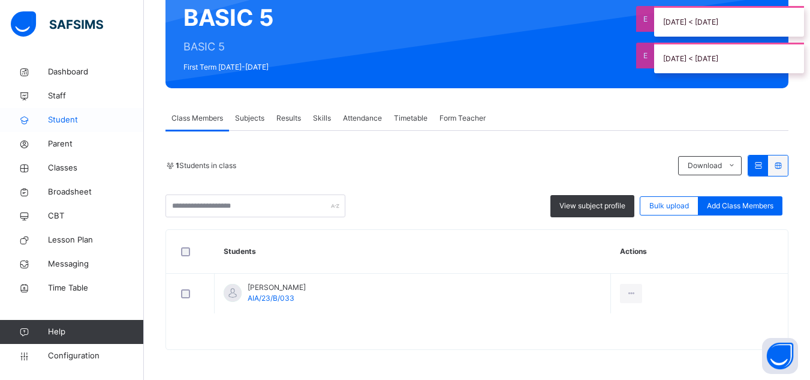
click at [73, 121] on span "Student" at bounding box center [96, 120] width 96 height 12
